Goal: Check status: Check status

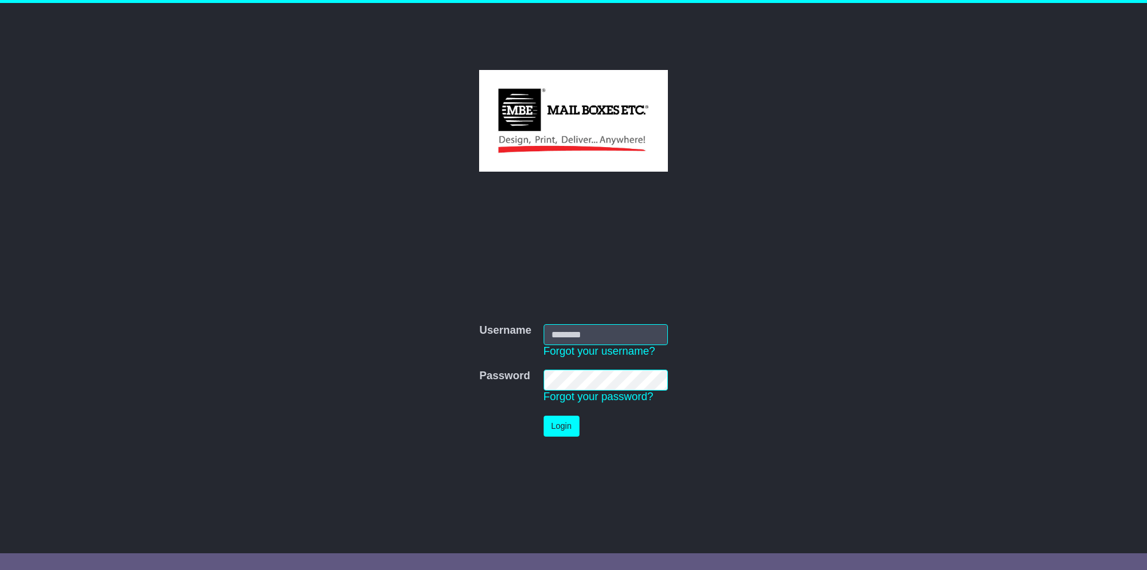
type input "**********"
click at [562, 424] on button "Login" at bounding box center [562, 425] width 36 height 21
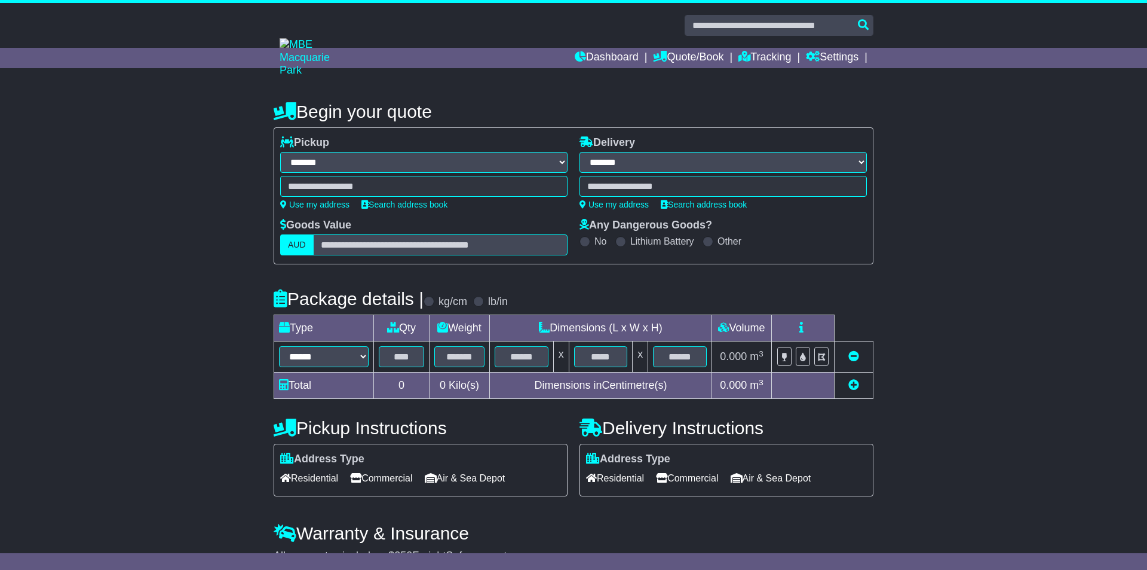
select select "**"
click at [780, 55] on link "Tracking" at bounding box center [760, 58] width 53 height 20
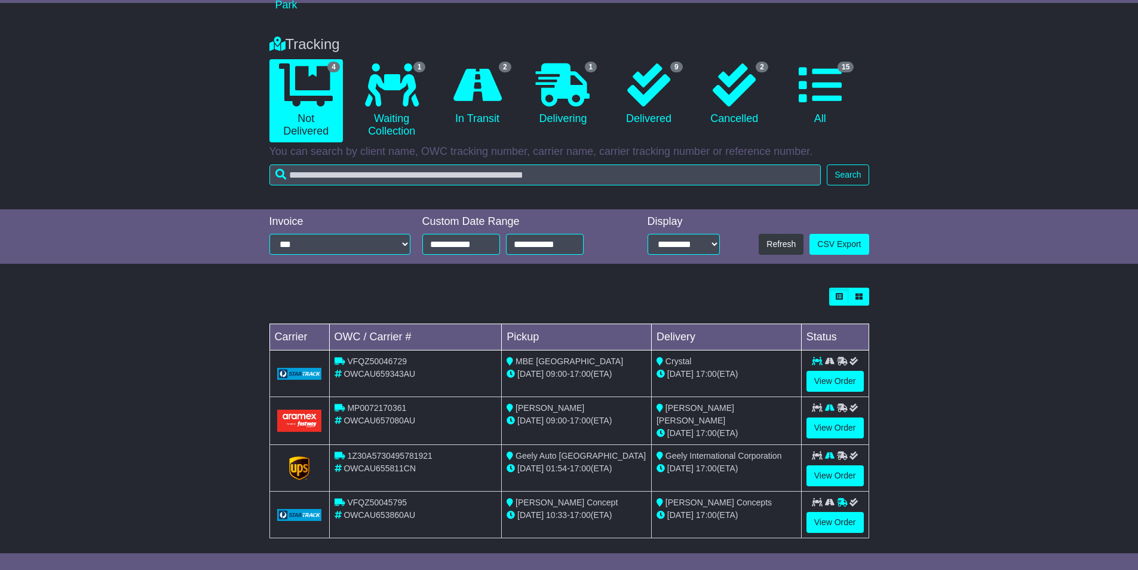
scroll to position [75, 0]
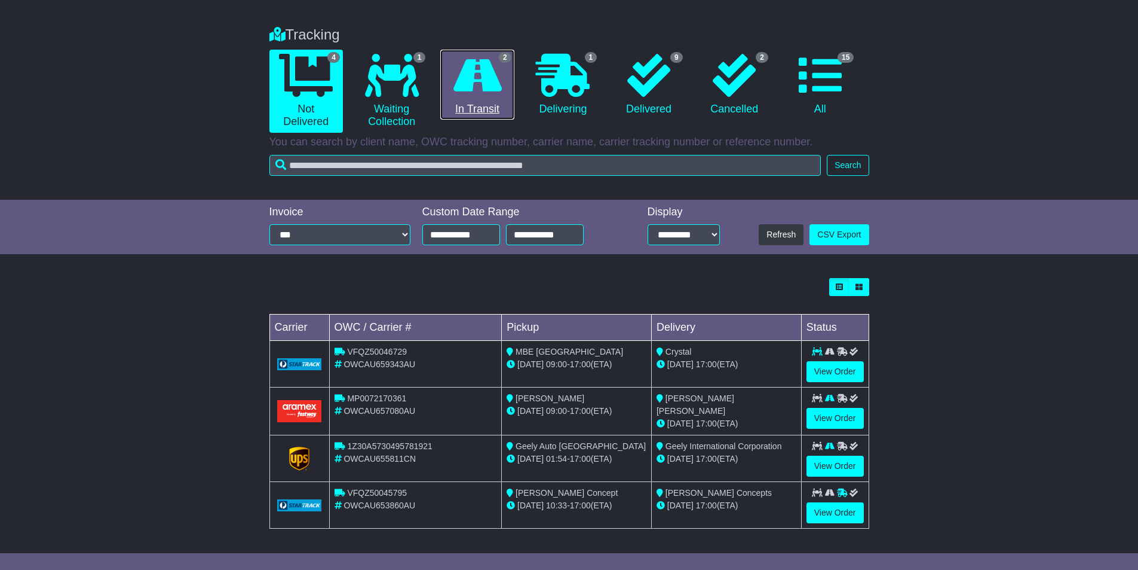
click at [459, 88] on icon at bounding box center [478, 75] width 48 height 43
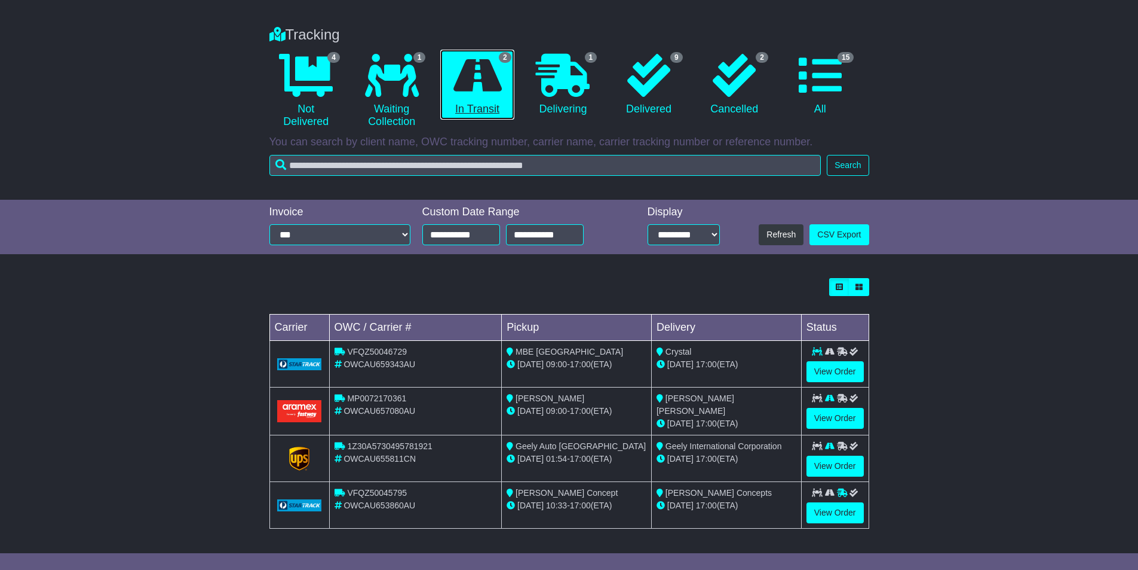
scroll to position [0, 0]
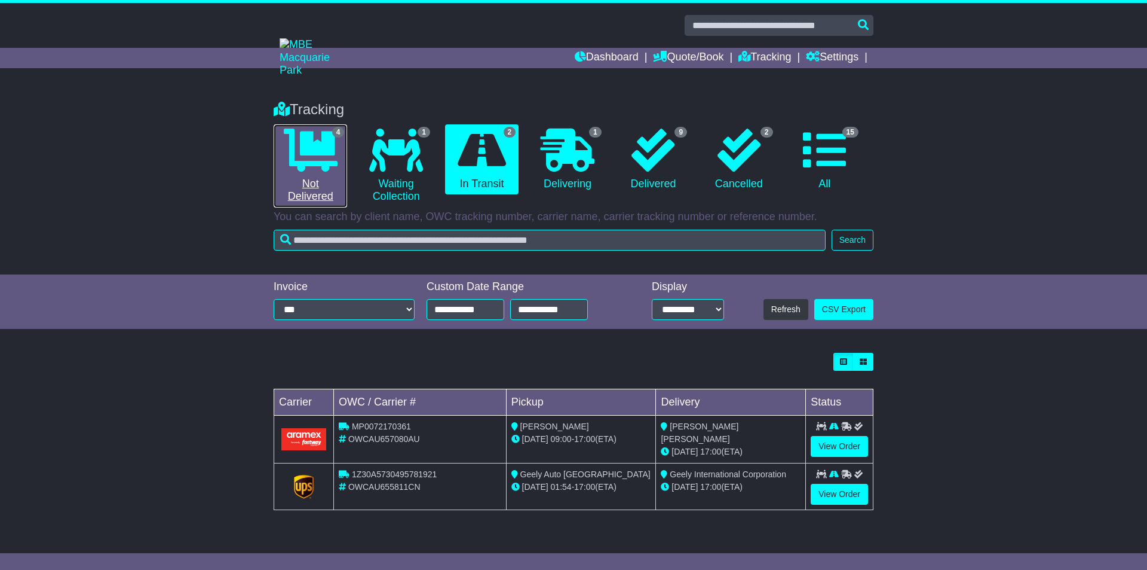
click at [321, 161] on icon at bounding box center [311, 149] width 54 height 43
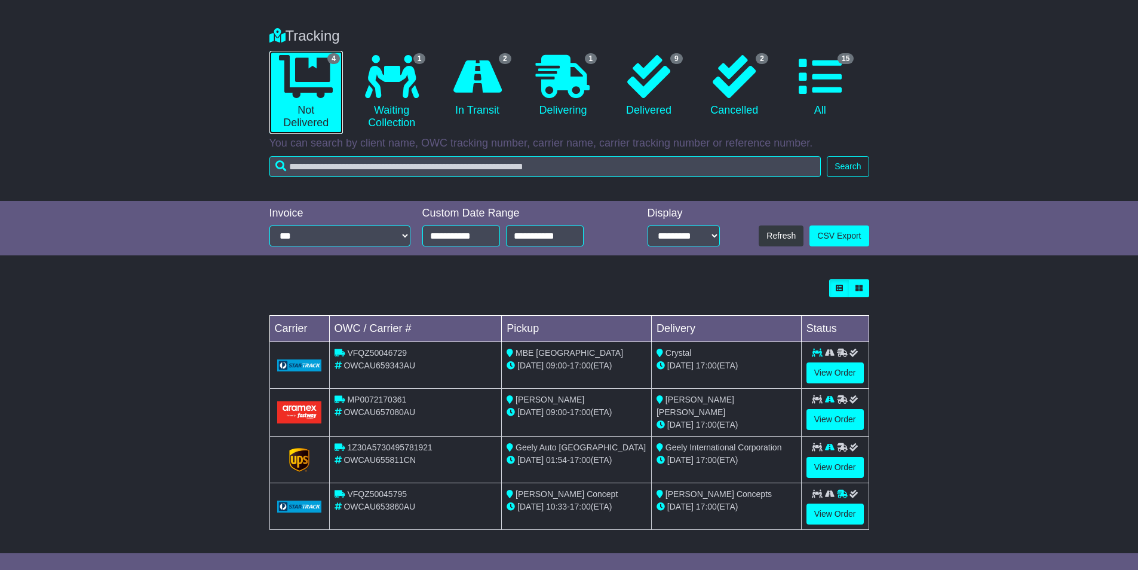
scroll to position [75, 0]
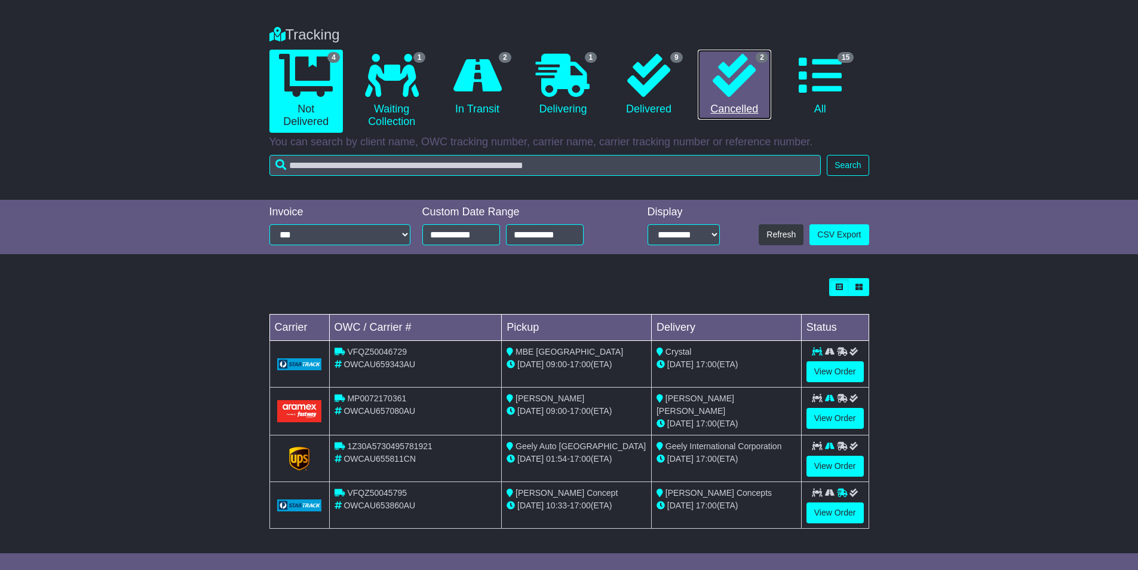
click at [740, 87] on icon at bounding box center [734, 75] width 43 height 43
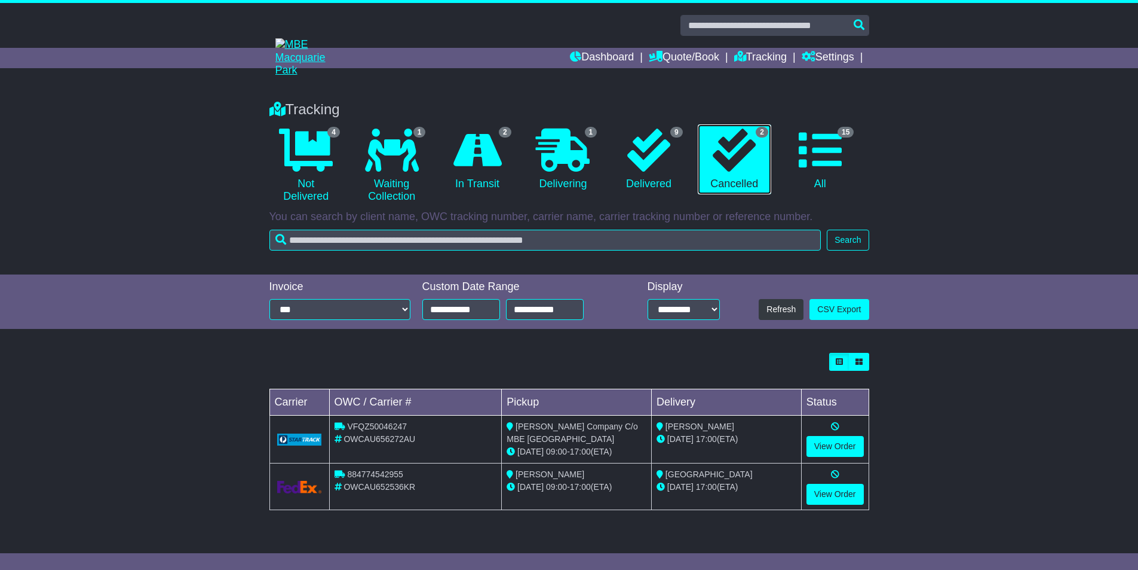
scroll to position [0, 0]
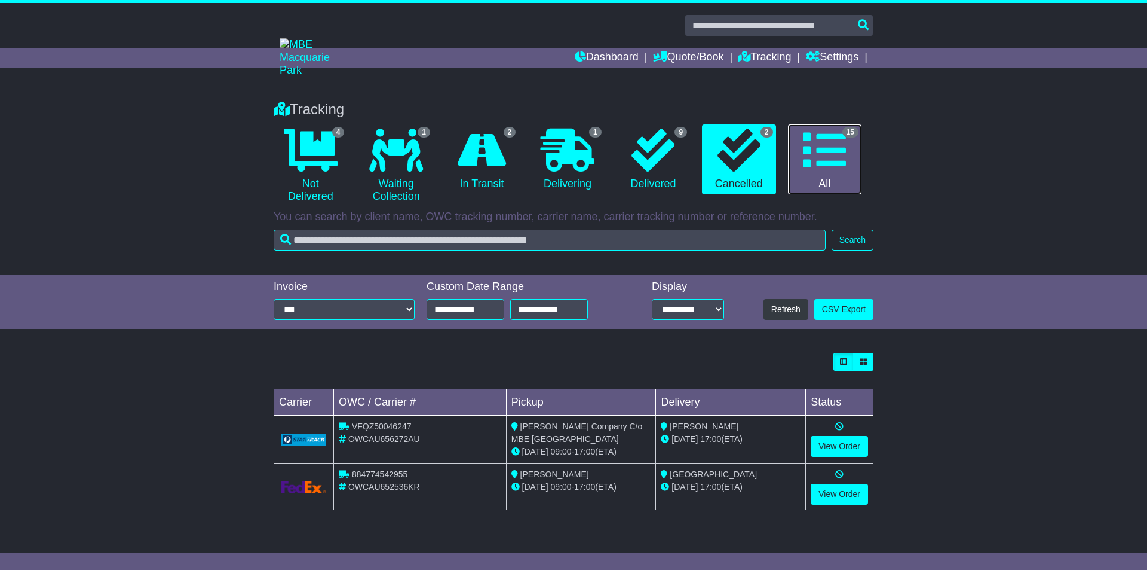
click at [826, 158] on icon at bounding box center [824, 149] width 43 height 43
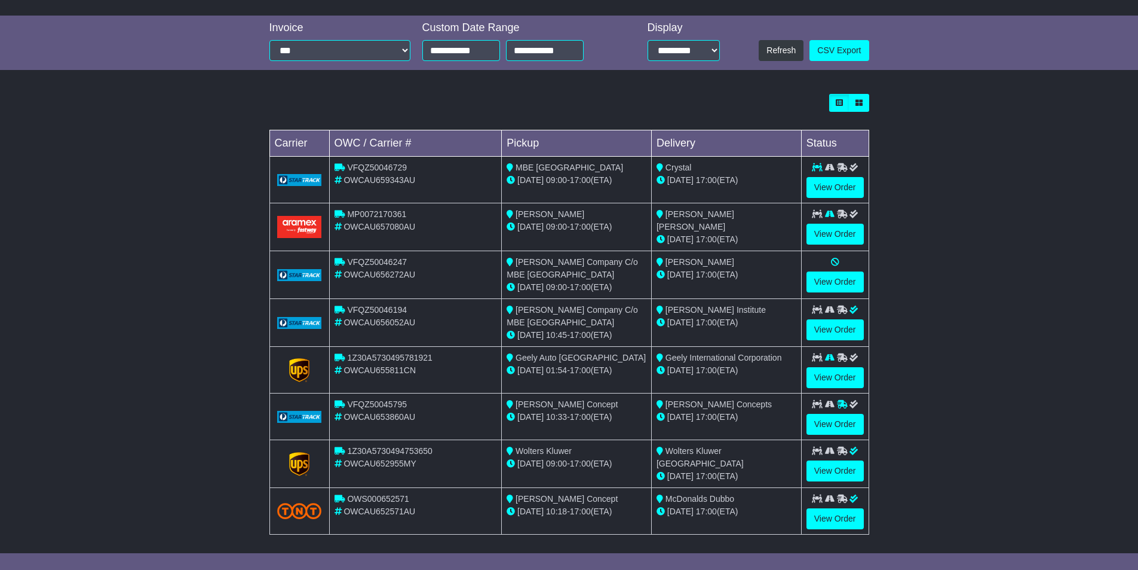
scroll to position [299, 0]
